Goal: Find specific page/section: Find specific page/section

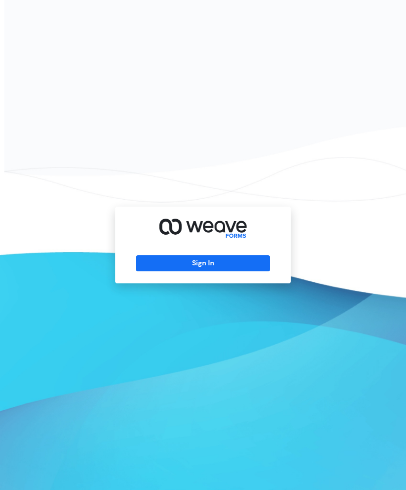
click at [251, 271] on button "Sign In" at bounding box center [203, 263] width 134 height 16
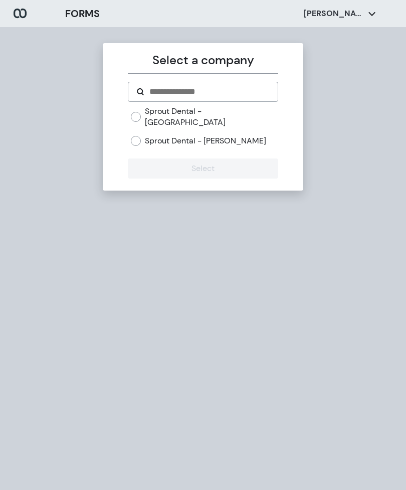
click at [204, 135] on label "Sprout Dental - Hamlin" at bounding box center [205, 140] width 121 height 11
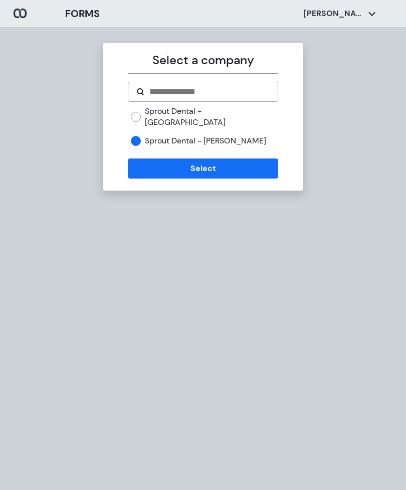
click at [205, 164] on button "Select" at bounding box center [203, 168] width 150 height 20
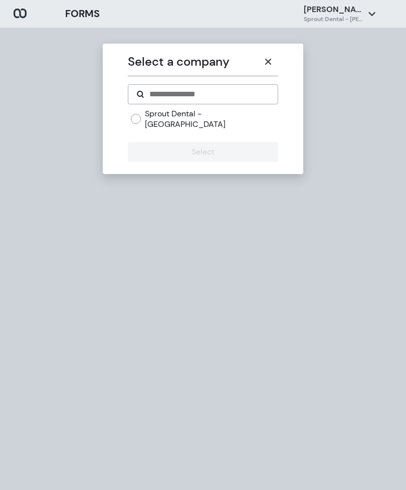
click at [269, 65] on button "button" at bounding box center [268, 62] width 20 height 20
